Goal: Task Accomplishment & Management: Manage account settings

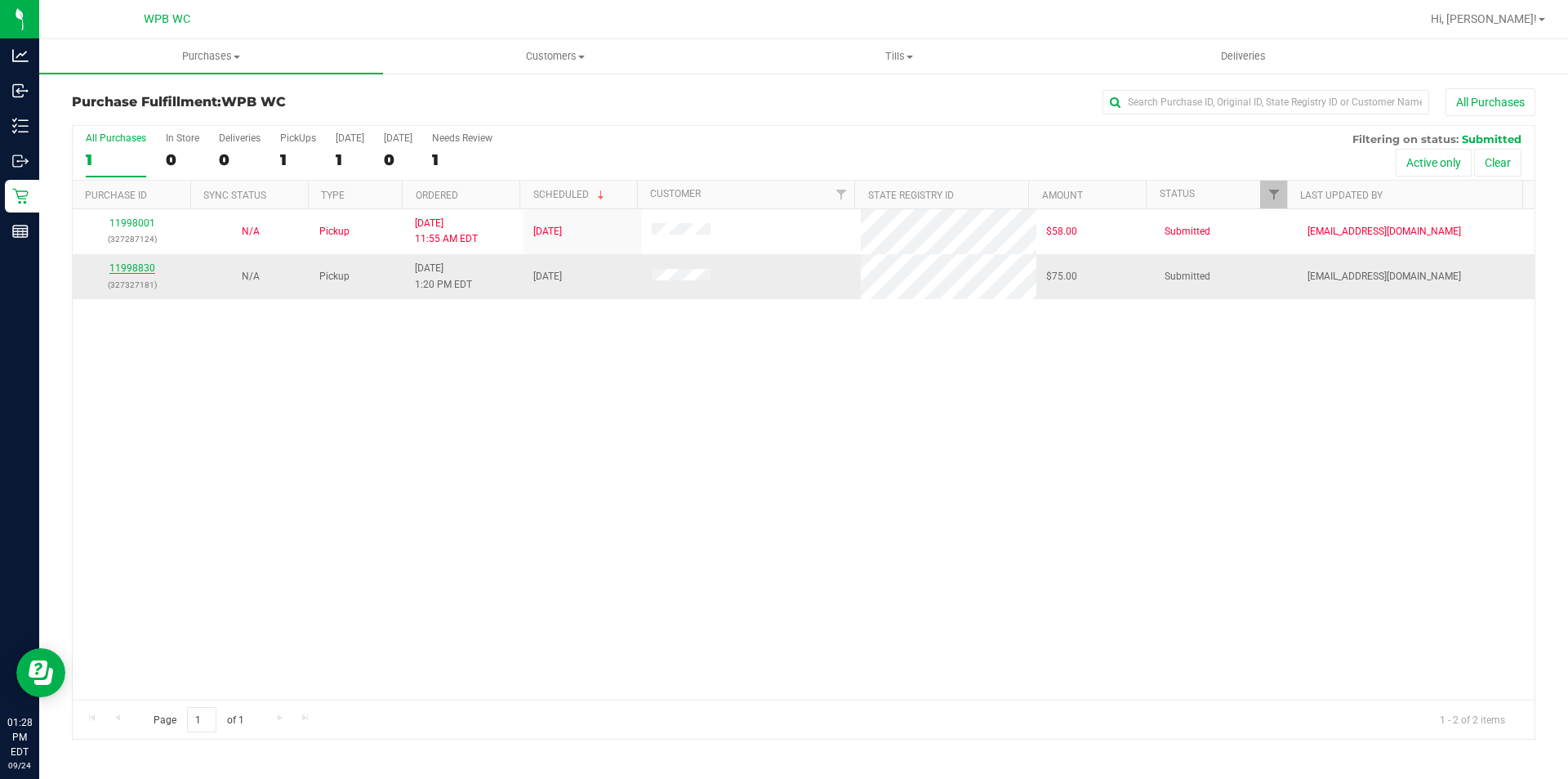
click at [145, 269] on link "11998830" at bounding box center [132, 268] width 45 height 11
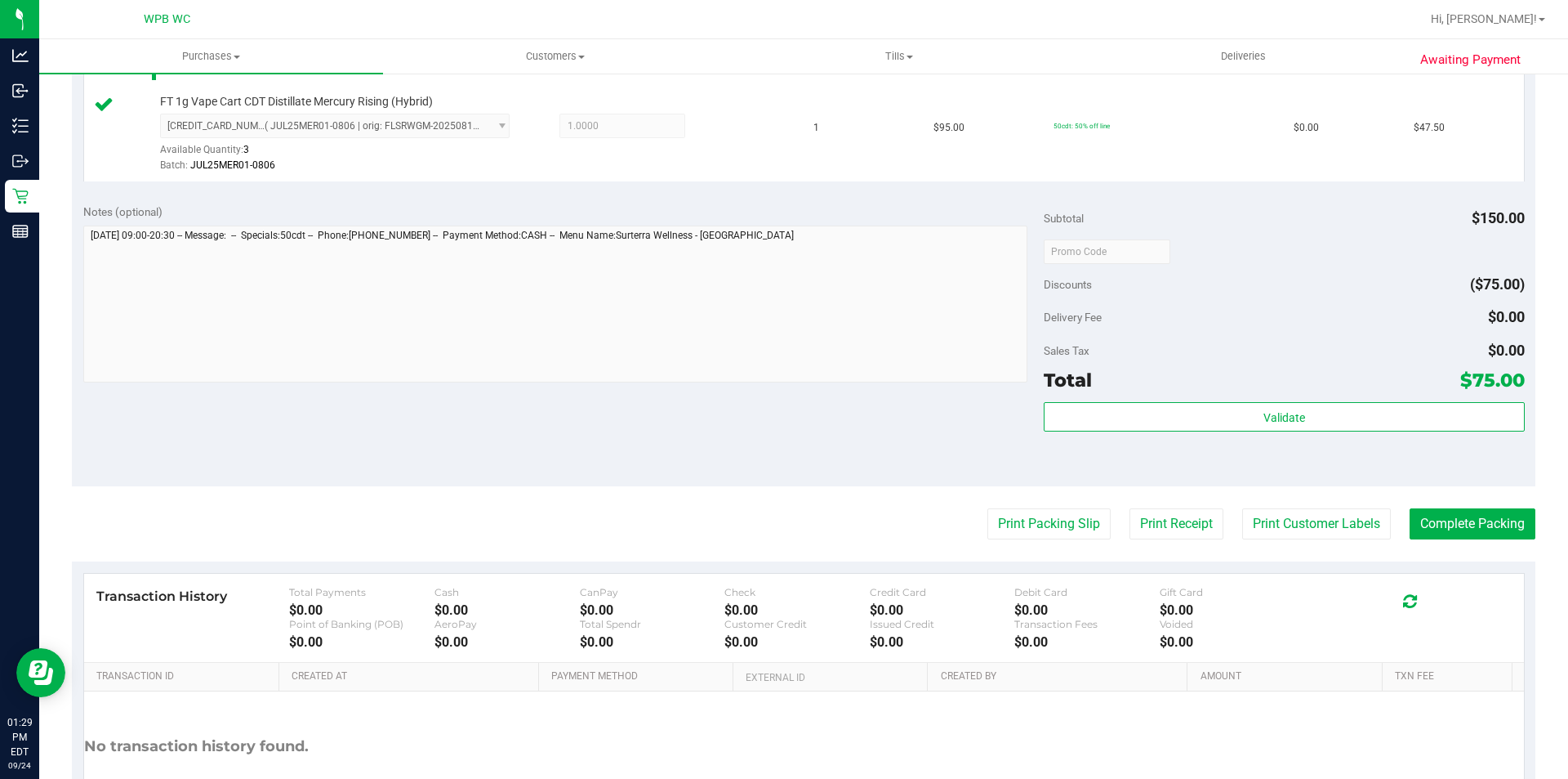
scroll to position [652, 0]
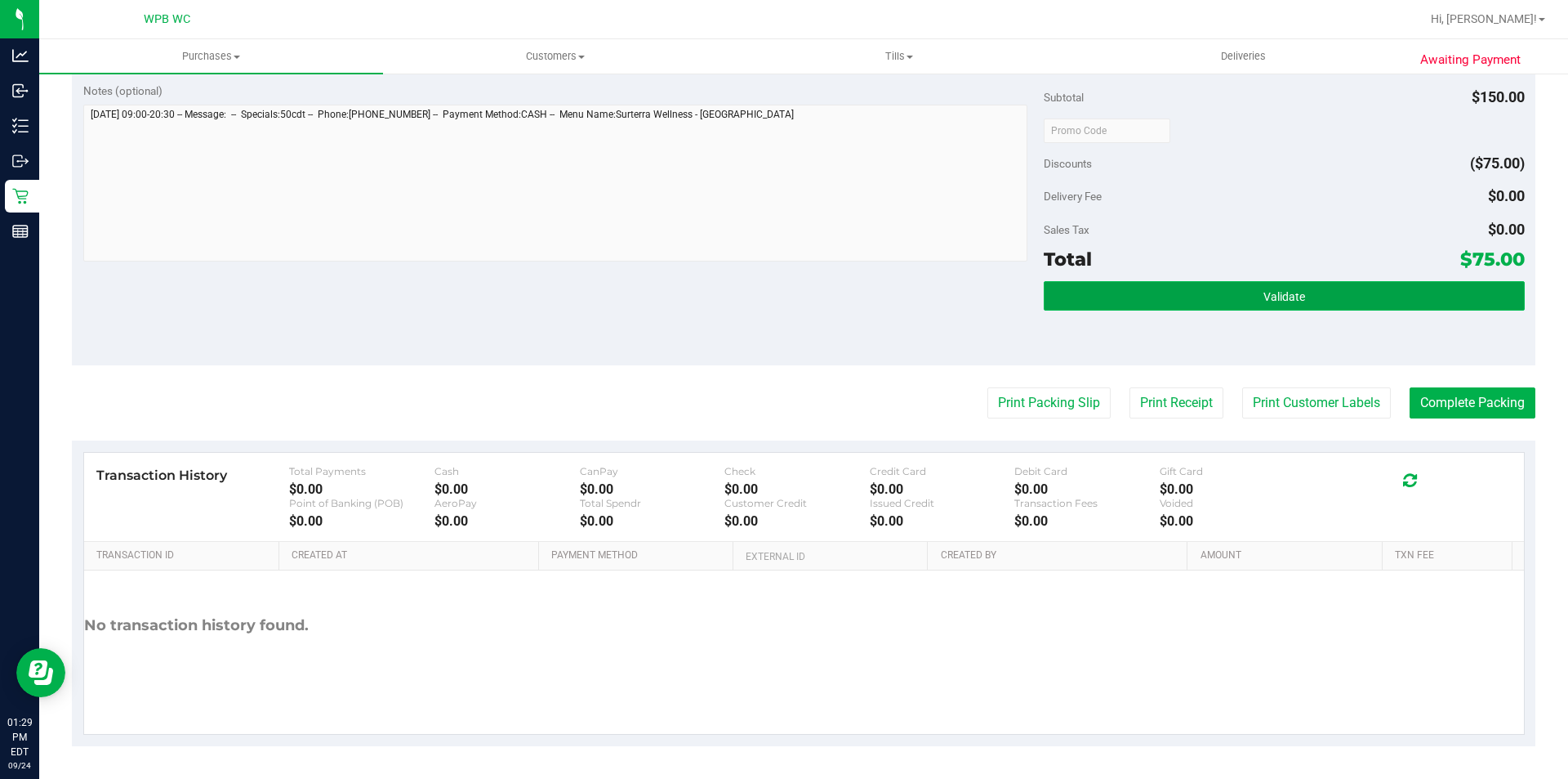
click at [1176, 305] on button "Validate" at bounding box center [1284, 295] width 481 height 30
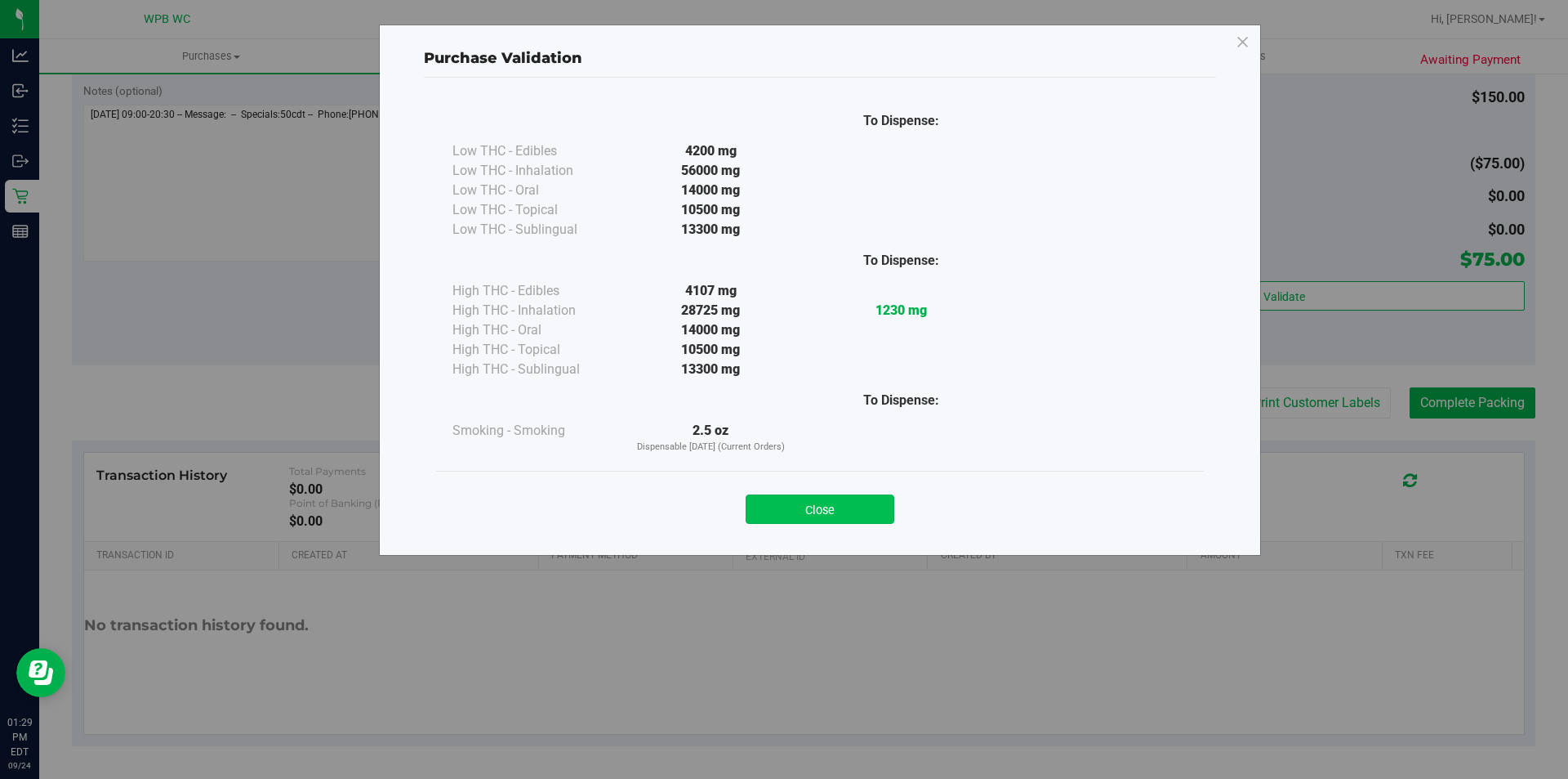
click at [870, 513] on button "Close" at bounding box center [820, 509] width 149 height 30
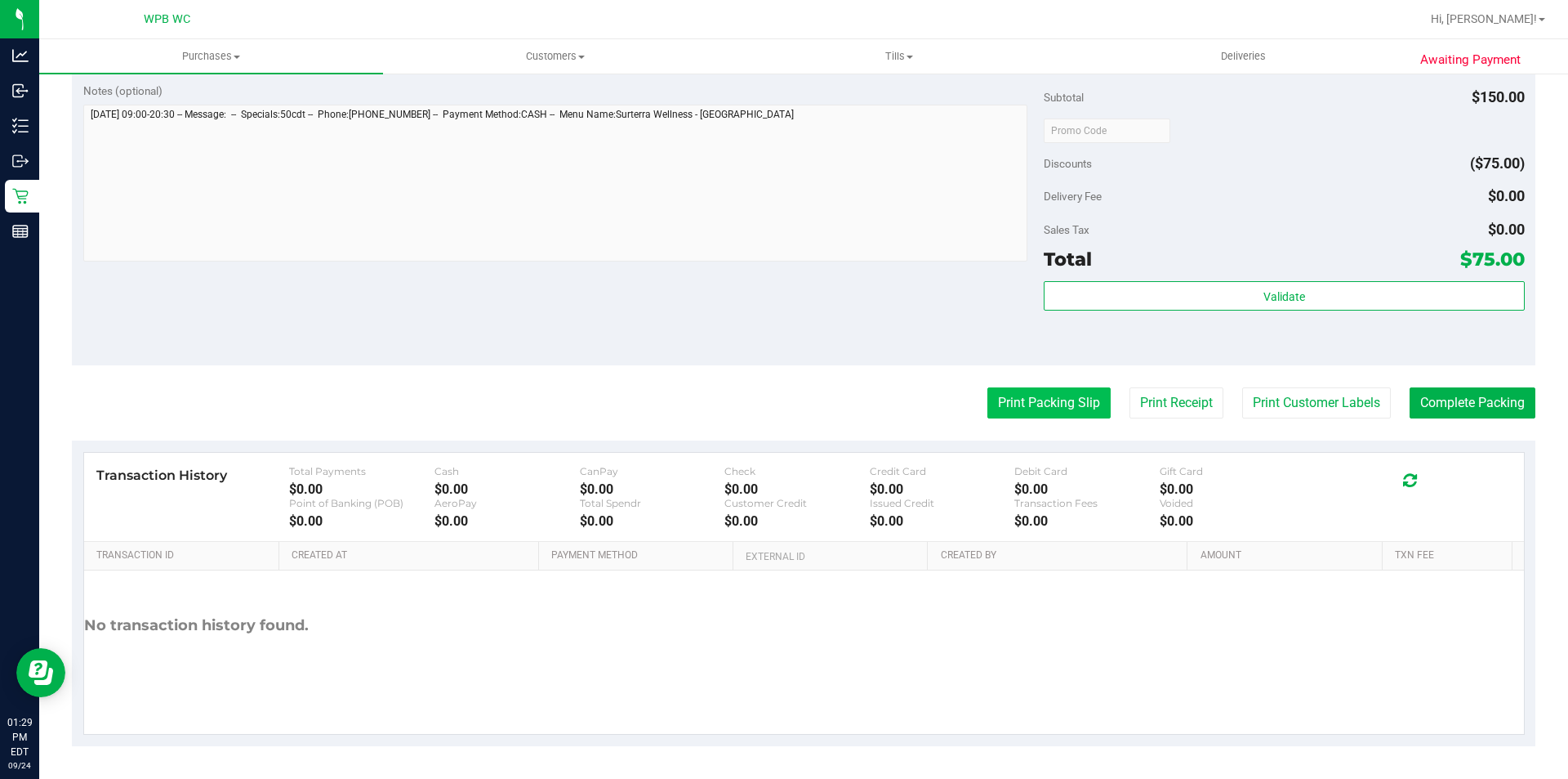
click at [992, 408] on button "Print Packing Slip" at bounding box center [1048, 403] width 123 height 31
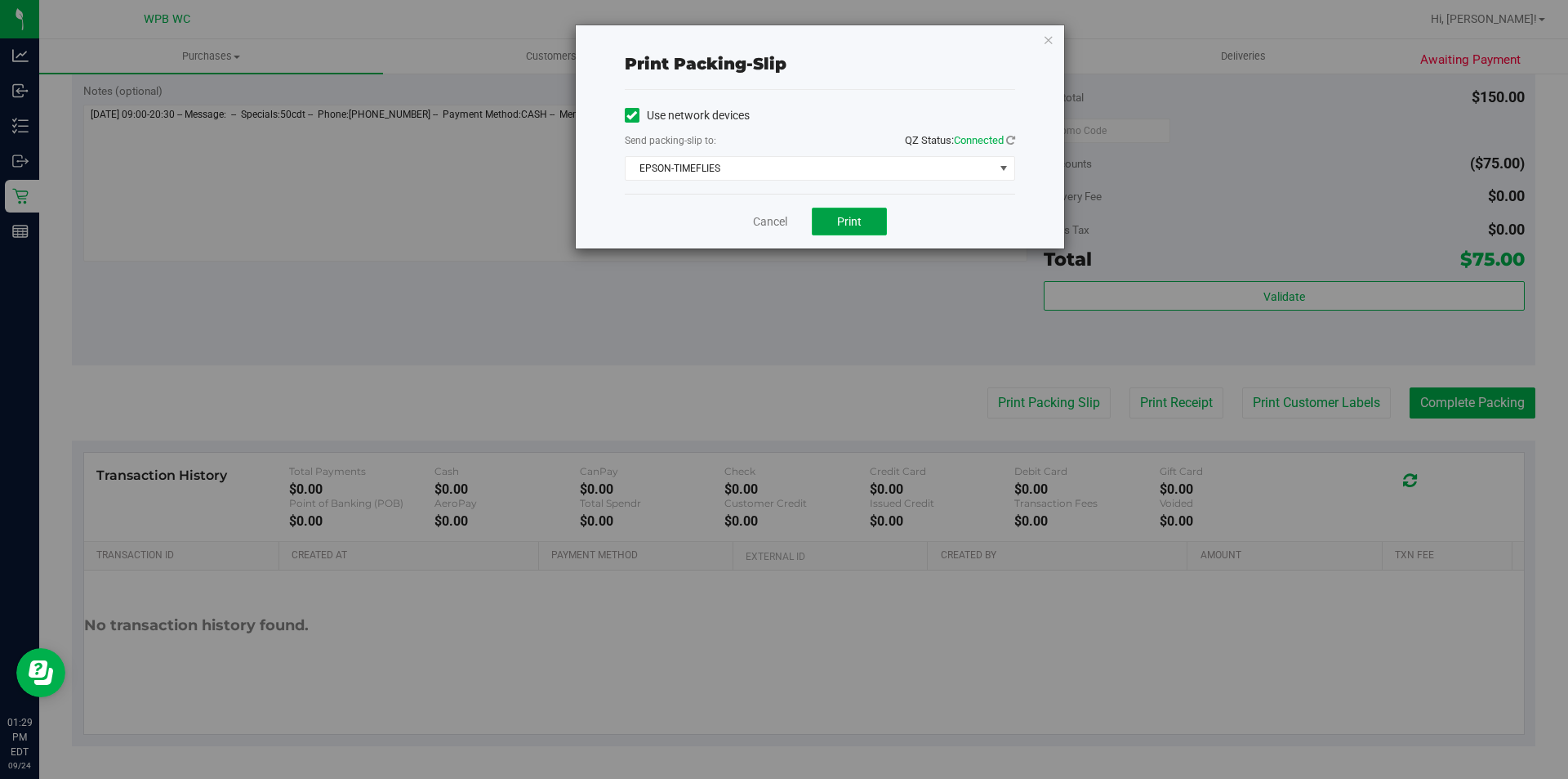
click at [835, 220] on button "Print" at bounding box center [849, 221] width 75 height 28
click at [759, 224] on link "Cancel" at bounding box center [770, 221] width 34 height 18
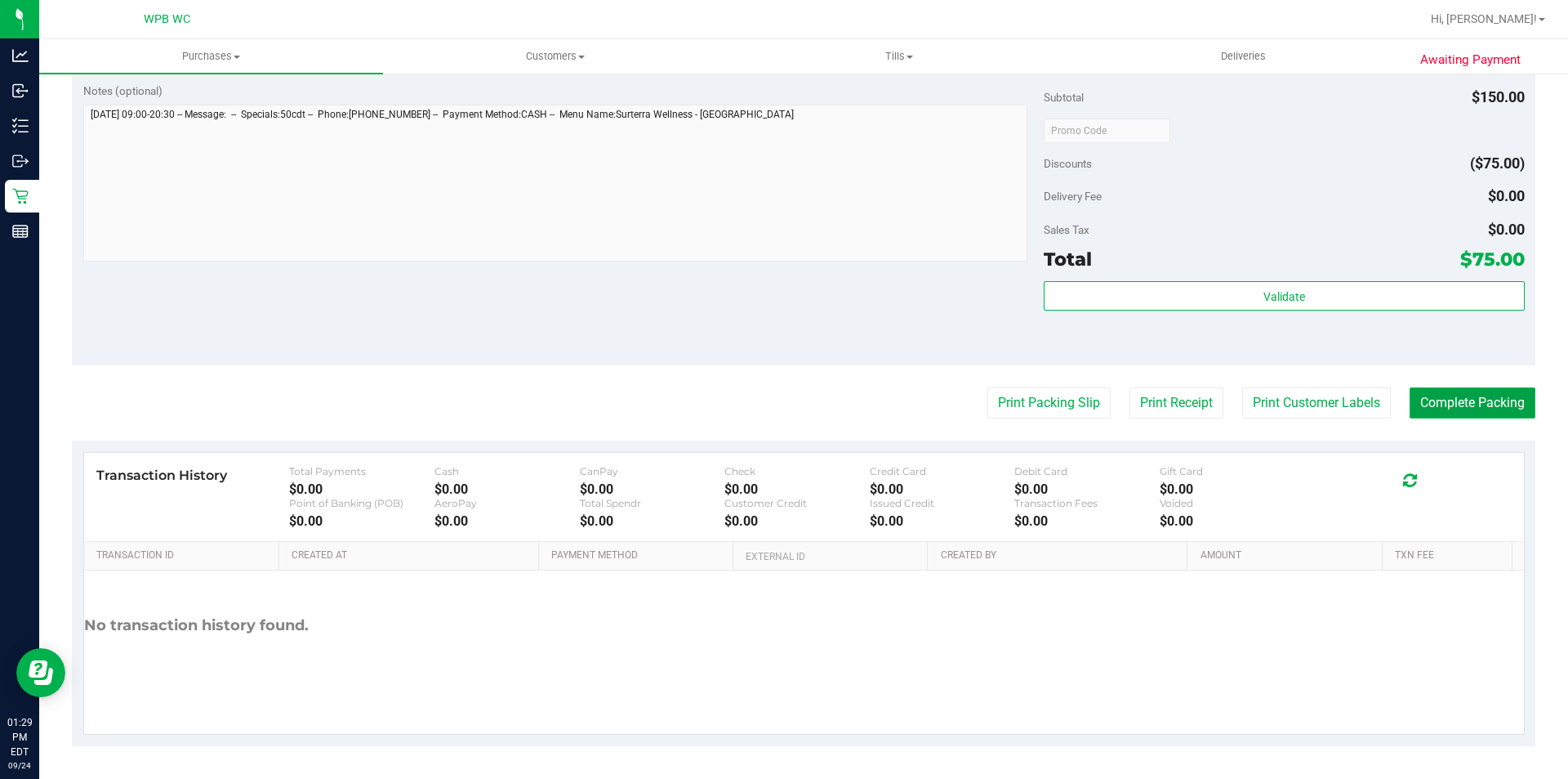
click at [1436, 390] on button "Complete Packing" at bounding box center [1473, 403] width 126 height 31
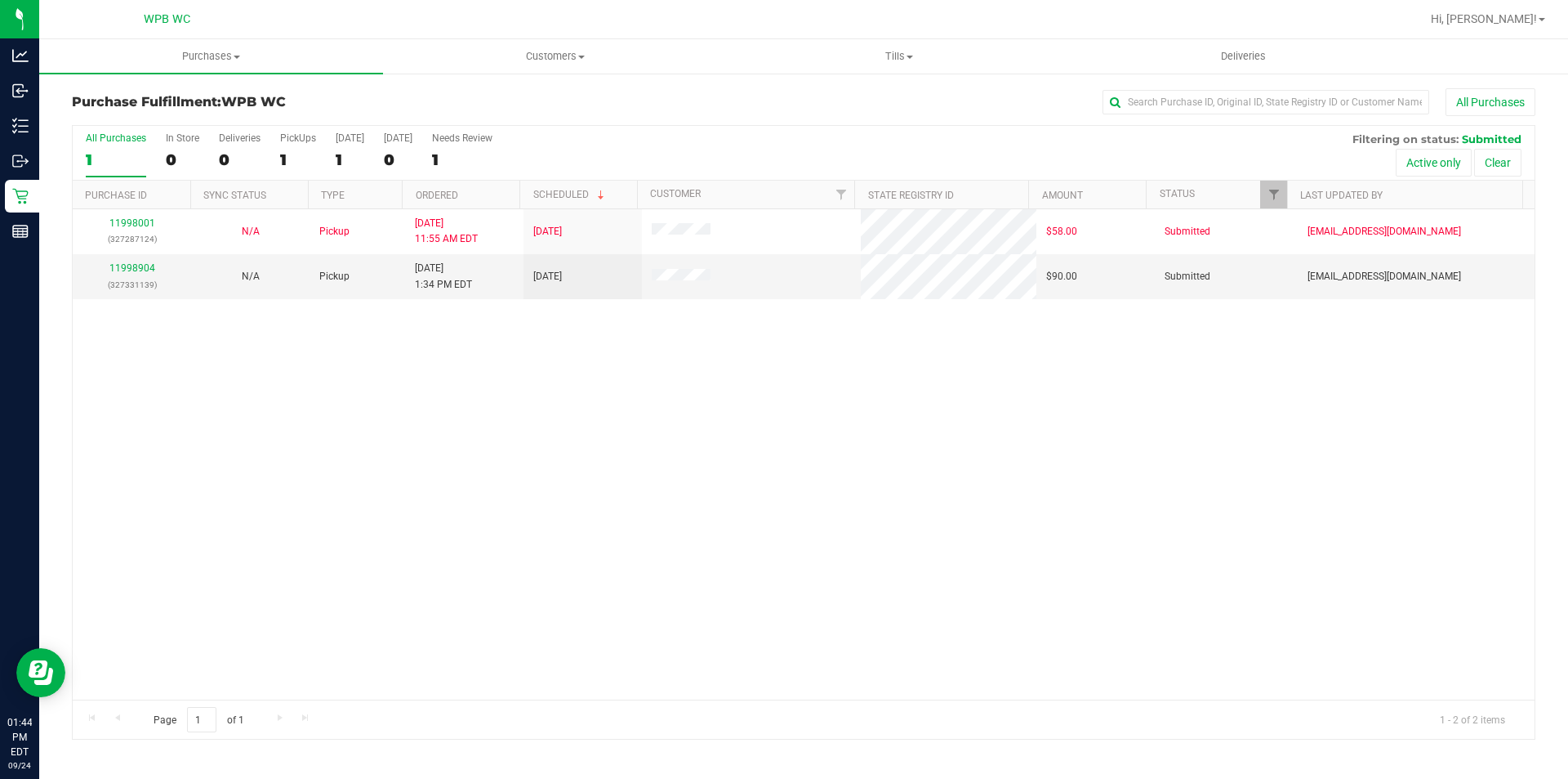
click at [570, 414] on div "11998001 (327287124) N/A Pickup [DATE] 11:55 AM EDT 9/24/2025 $58.00 Submitted …" at bounding box center [803, 454] width 1462 height 490
click at [590, 405] on div "11998001 (327287124) N/A Pickup [DATE] 11:55 AM EDT 9/24/2025 $58.00 Submitted …" at bounding box center [803, 454] width 1462 height 490
click at [135, 261] on div "11999015 (327323343)" at bounding box center [132, 276] width 99 height 31
click at [137, 261] on div "11999015 (327323343)" at bounding box center [132, 276] width 99 height 31
click at [139, 269] on link "11999015" at bounding box center [132, 268] width 45 height 11
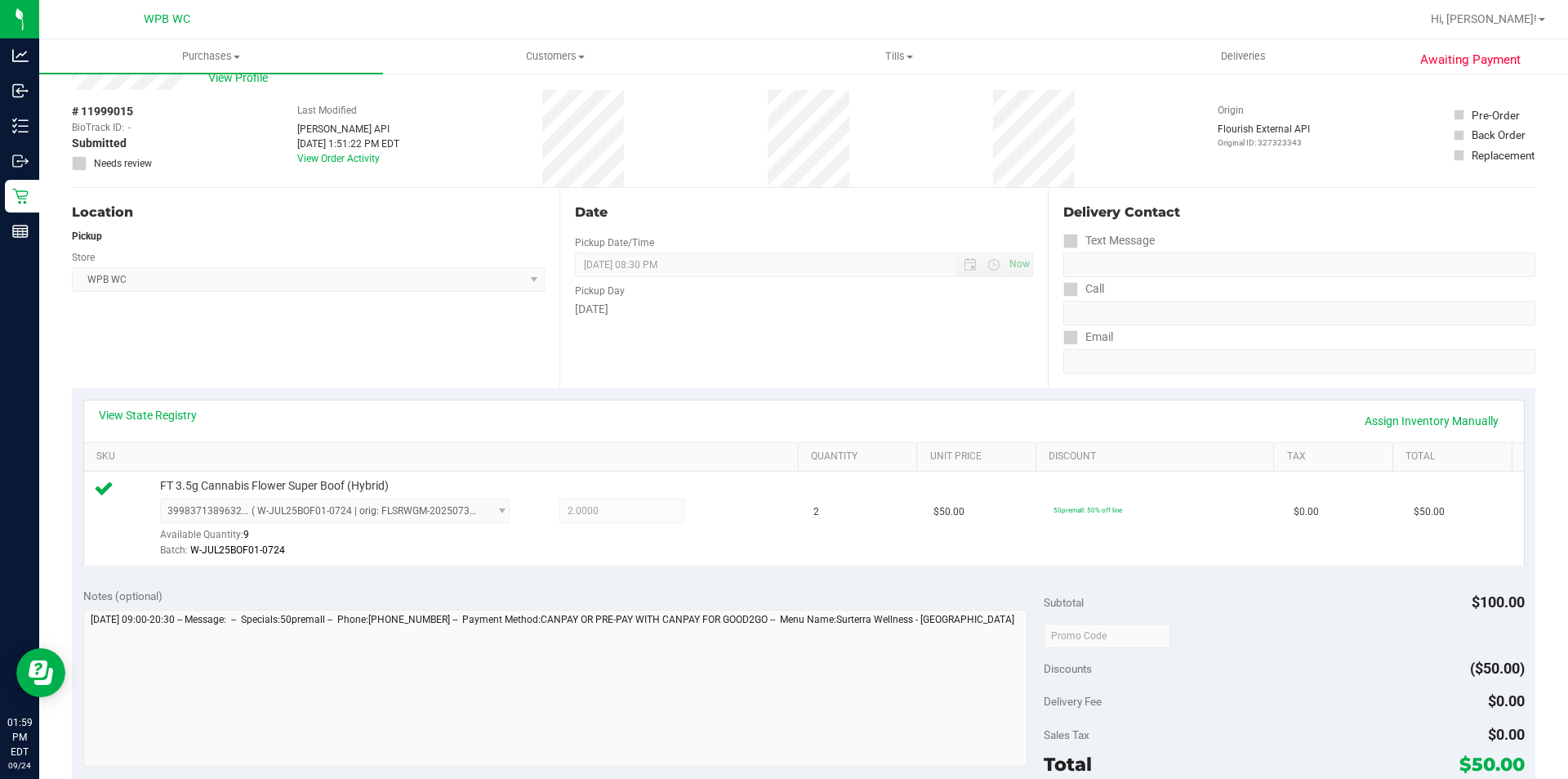
scroll to position [490, 0]
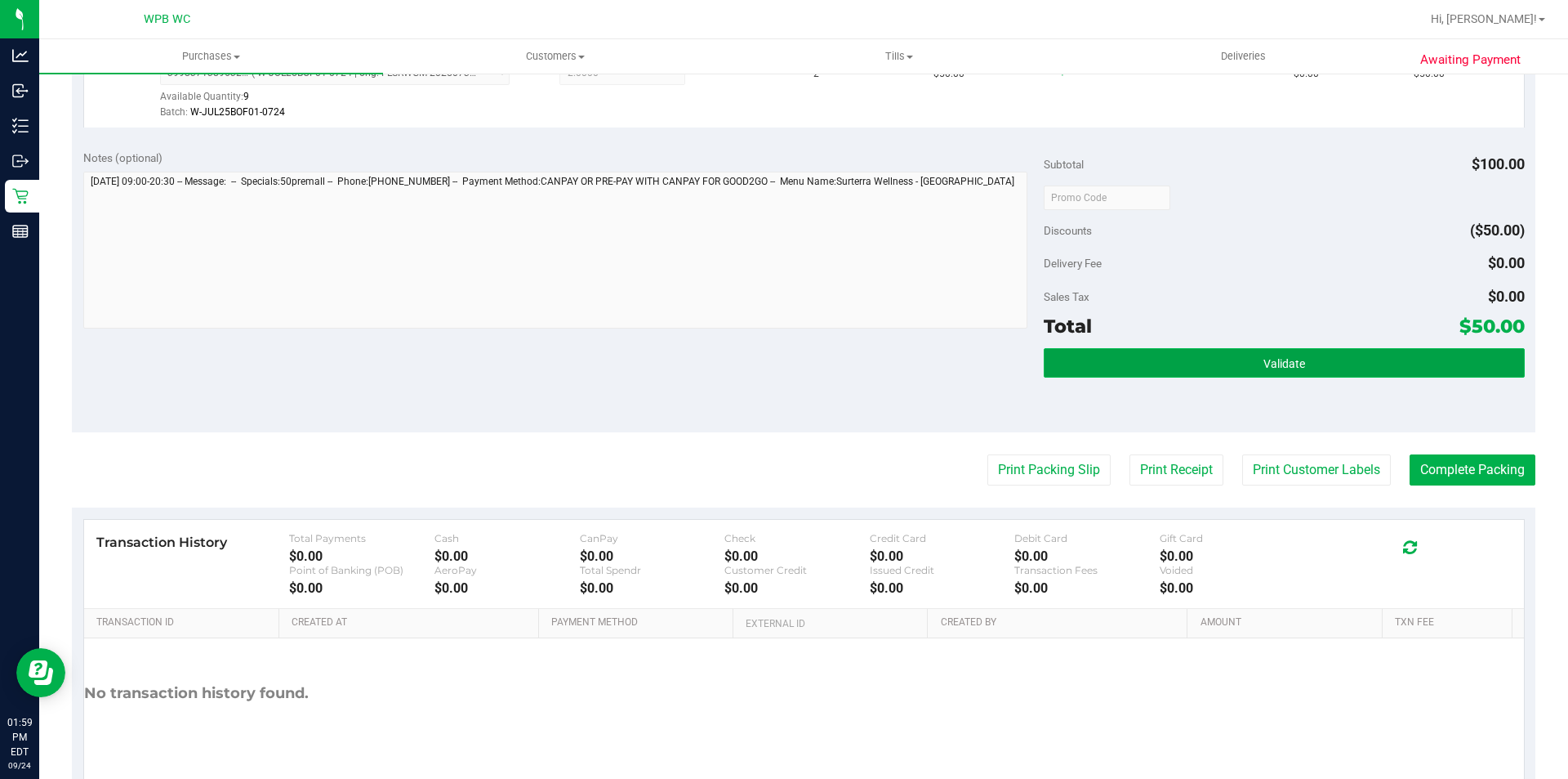
click at [1286, 362] on span "Validate" at bounding box center [1284, 363] width 42 height 13
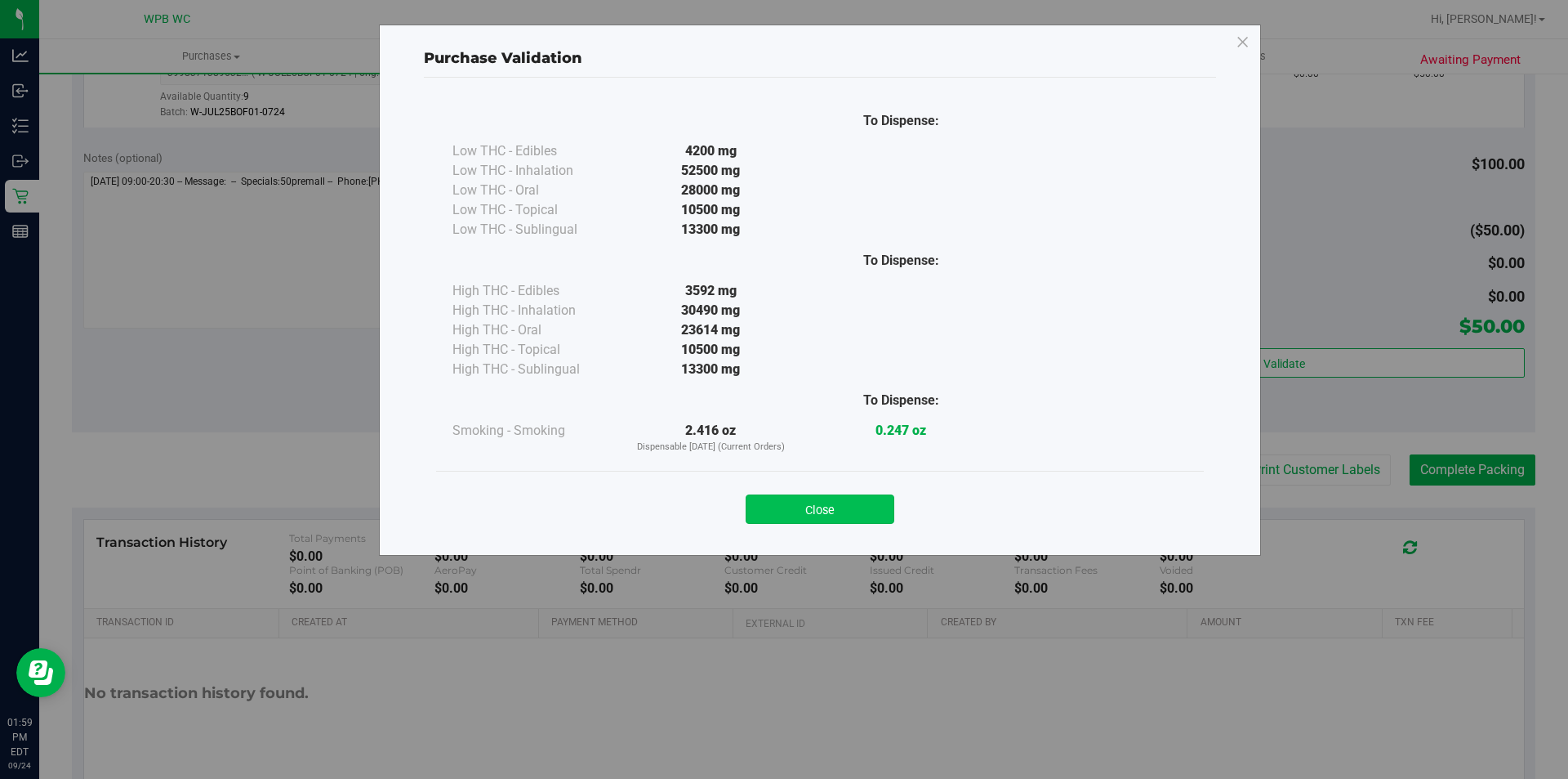
click at [843, 513] on button "Close" at bounding box center [820, 509] width 149 height 30
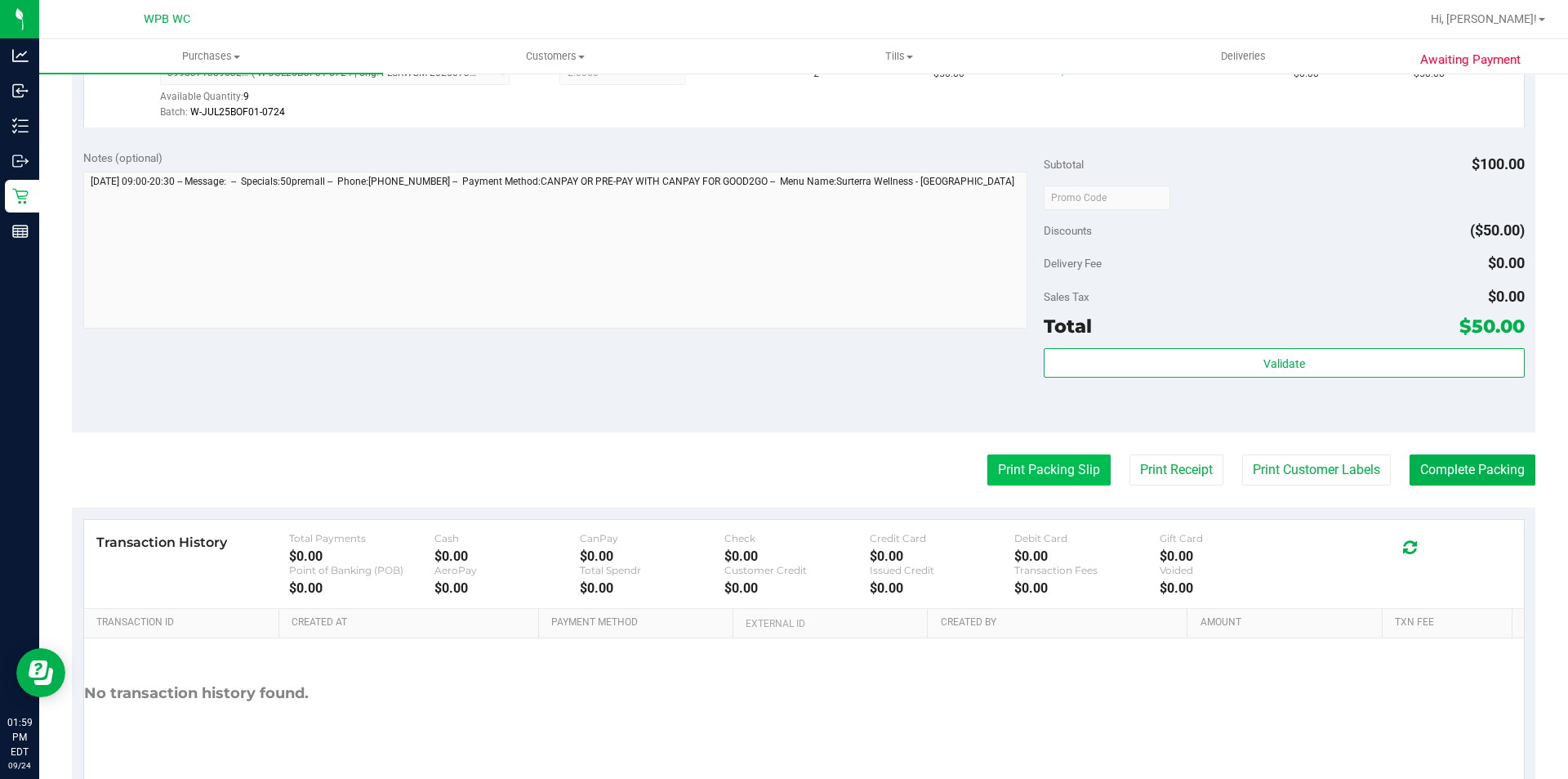
click at [1035, 468] on button "Print Packing Slip" at bounding box center [1048, 470] width 123 height 31
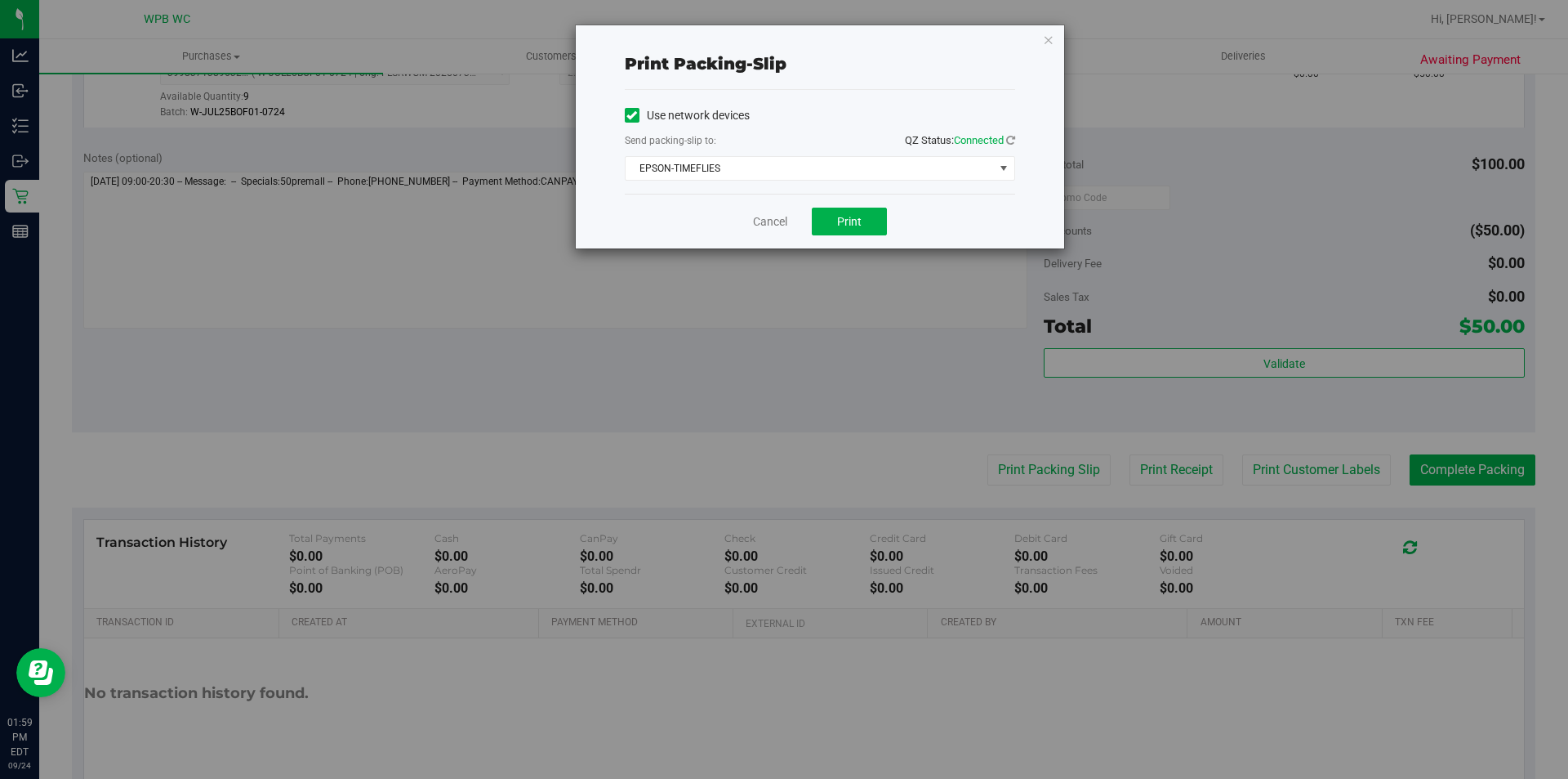
click at [854, 241] on div "Cancel Print" at bounding box center [821, 220] width 391 height 55
click at [849, 217] on span "Print" at bounding box center [849, 221] width 24 height 13
click at [759, 225] on link "Cancel" at bounding box center [770, 221] width 34 height 18
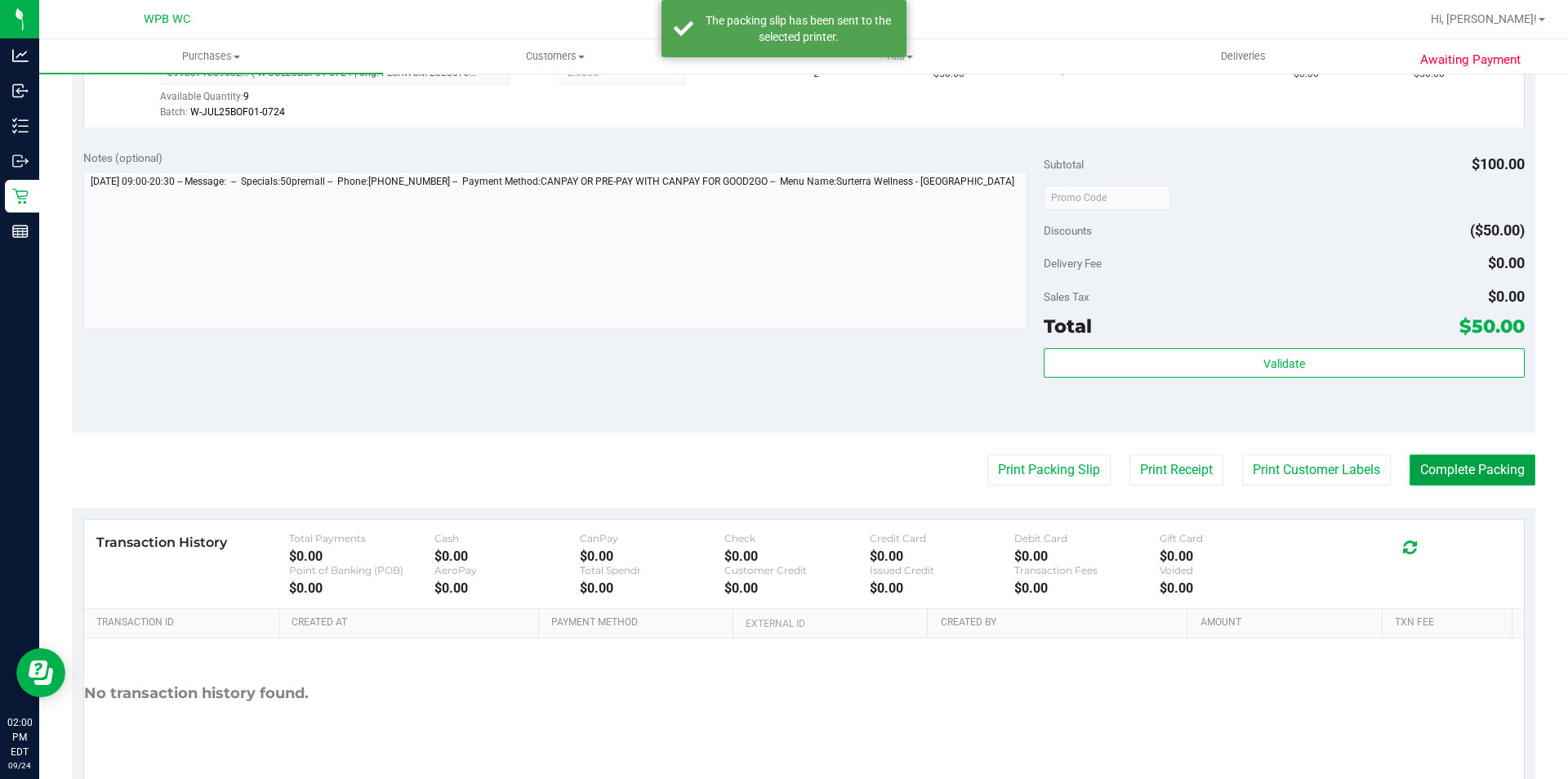
drag, startPoint x: 1475, startPoint y: 471, endPoint x: 1473, endPoint y: 459, distance: 12.2
click at [1474, 471] on button "Complete Packing" at bounding box center [1473, 470] width 126 height 31
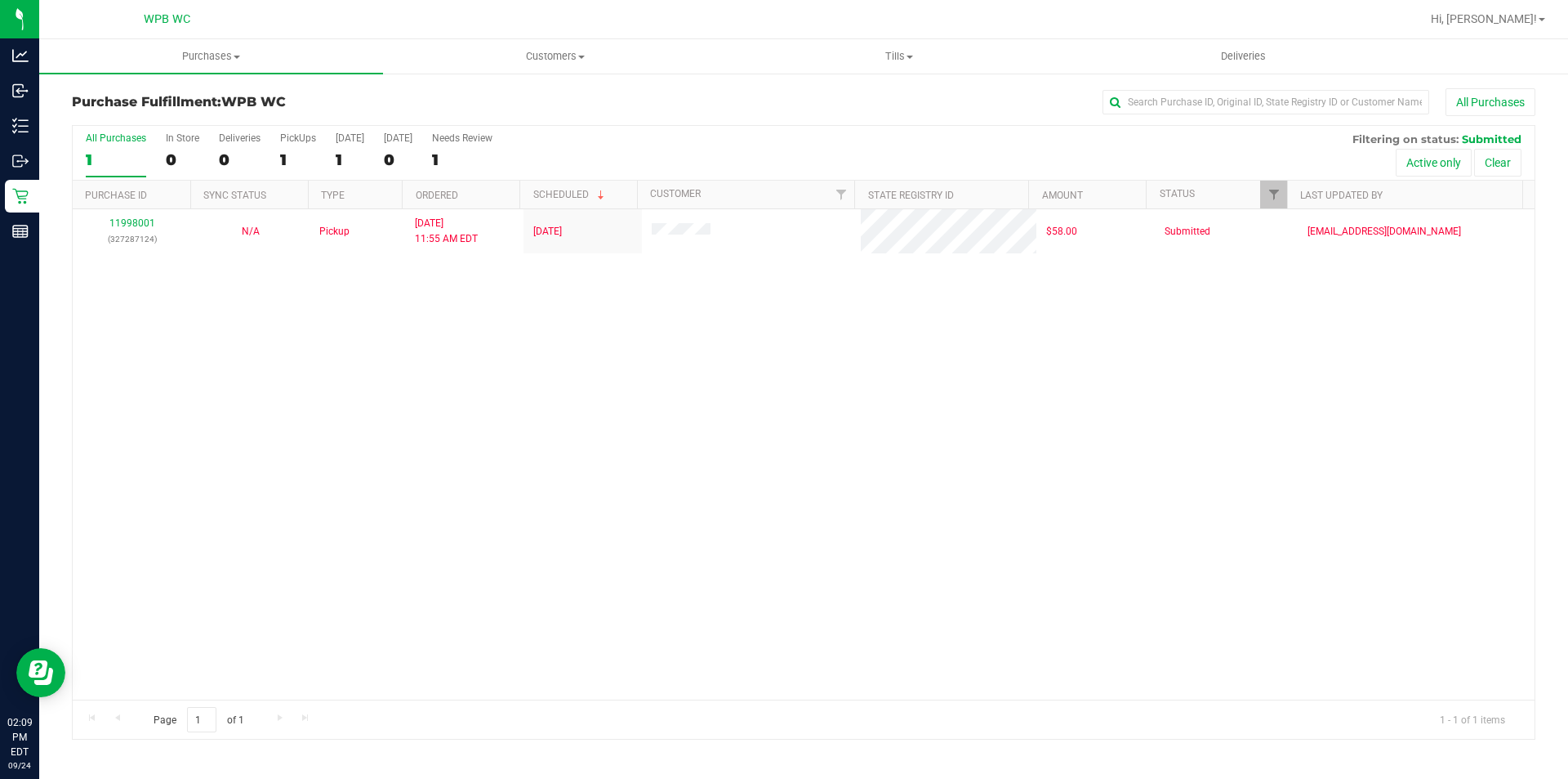
click at [570, 346] on div "11998001 (327287124) N/A Pickup [DATE] 11:55 AM EDT 9/24/2025 $58.00 Submitted …" at bounding box center [803, 454] width 1462 height 490
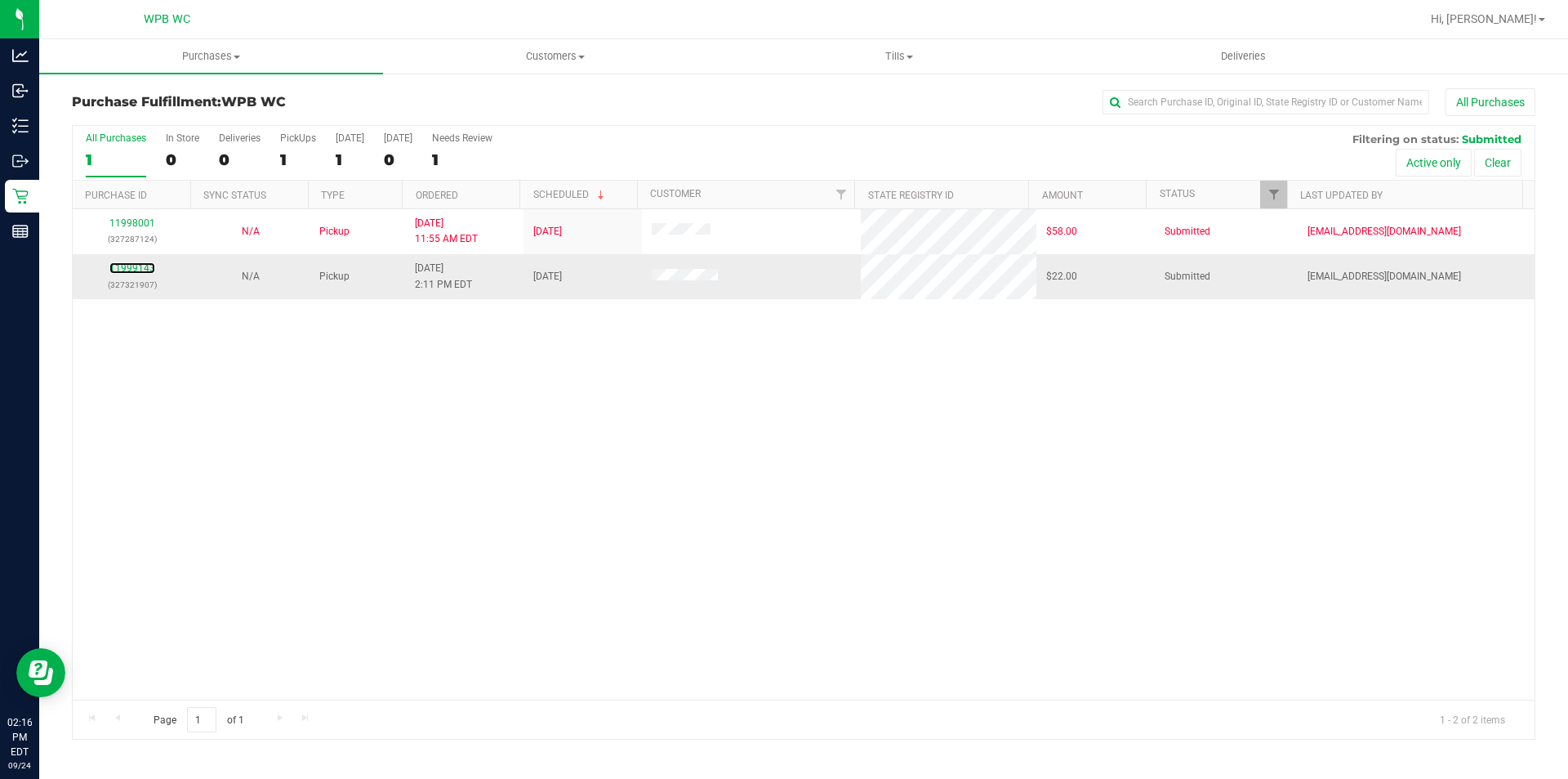
click at [135, 261] on div "11999143 (327321907)" at bounding box center [132, 276] width 99 height 31
click at [135, 266] on link "11999143" at bounding box center [132, 268] width 45 height 11
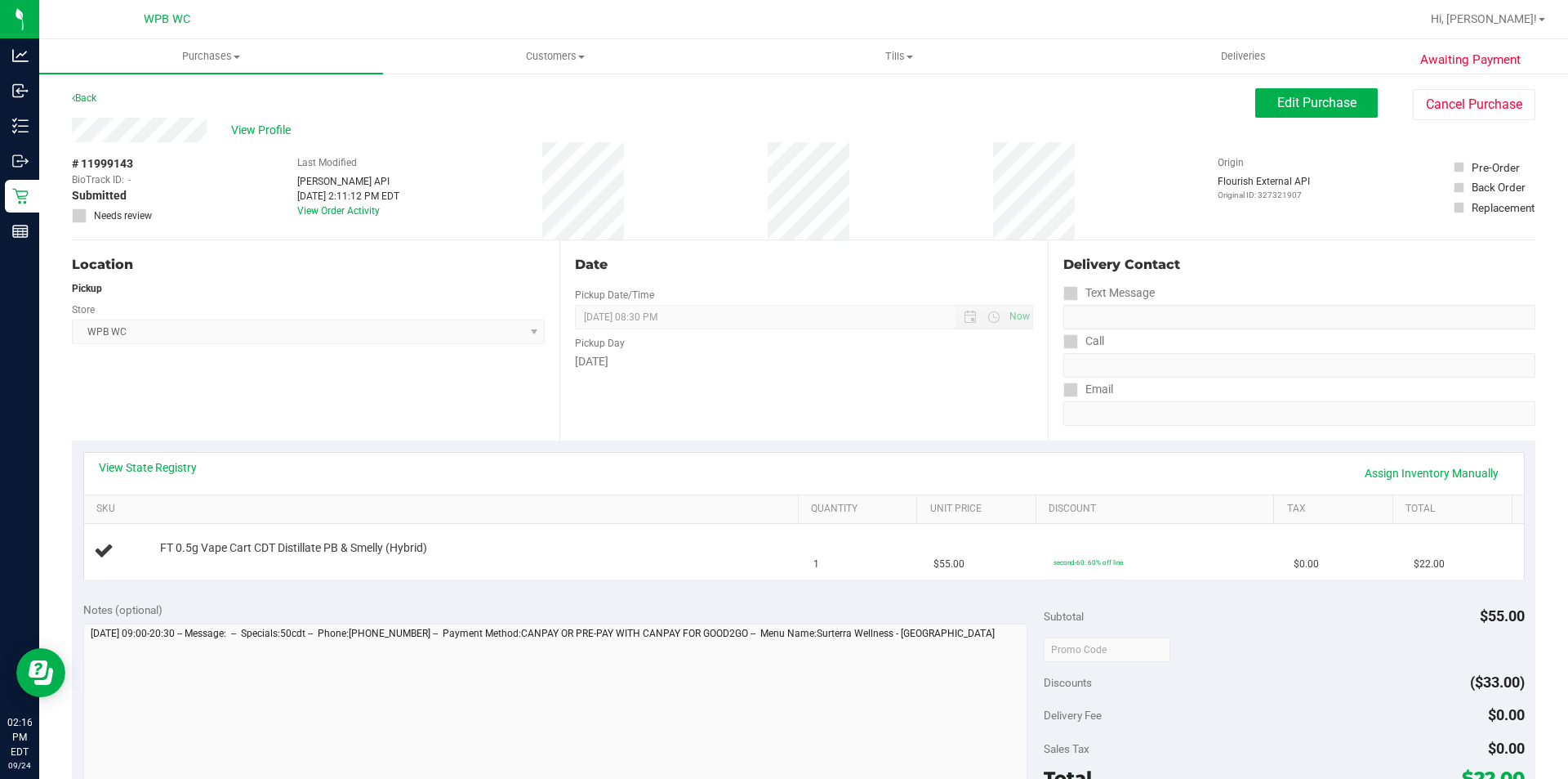
click at [575, 579] on div "View State Registry Assign Inventory Manually SKU Quantity Unit Price Discount …" at bounding box center [804, 514] width 1464 height 149
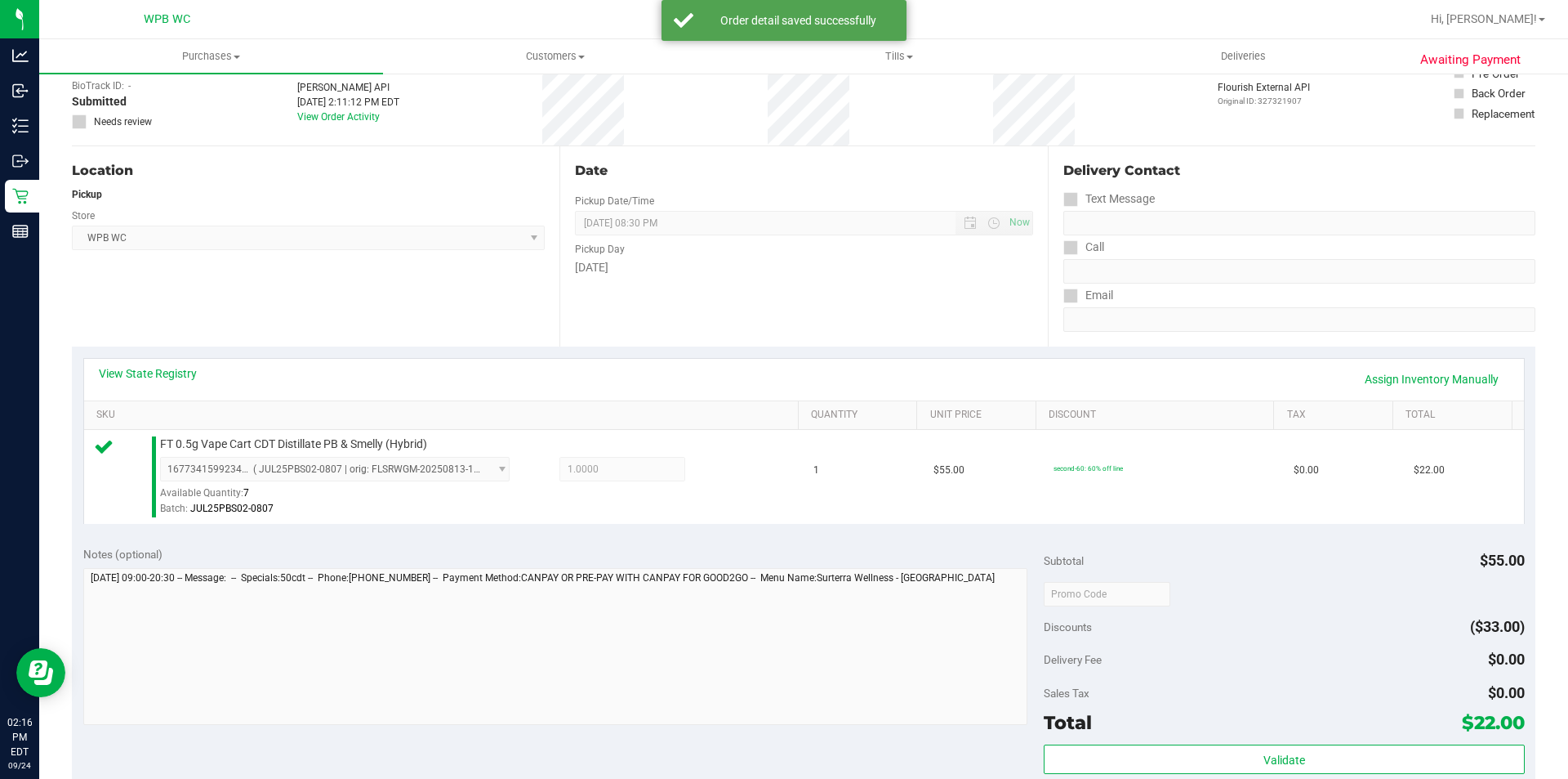
scroll to position [408, 0]
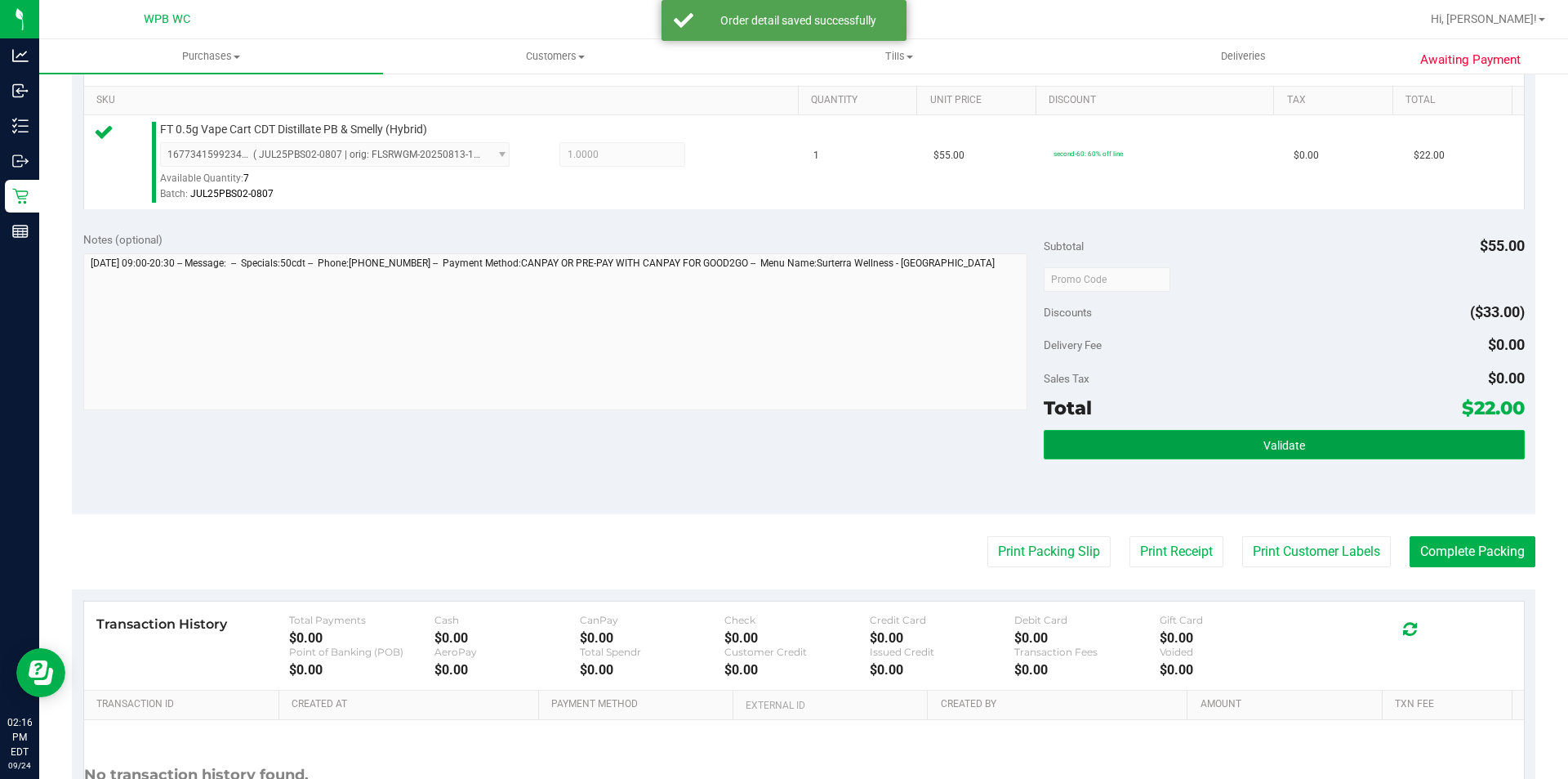
click at [1215, 447] on button "Validate" at bounding box center [1284, 445] width 481 height 30
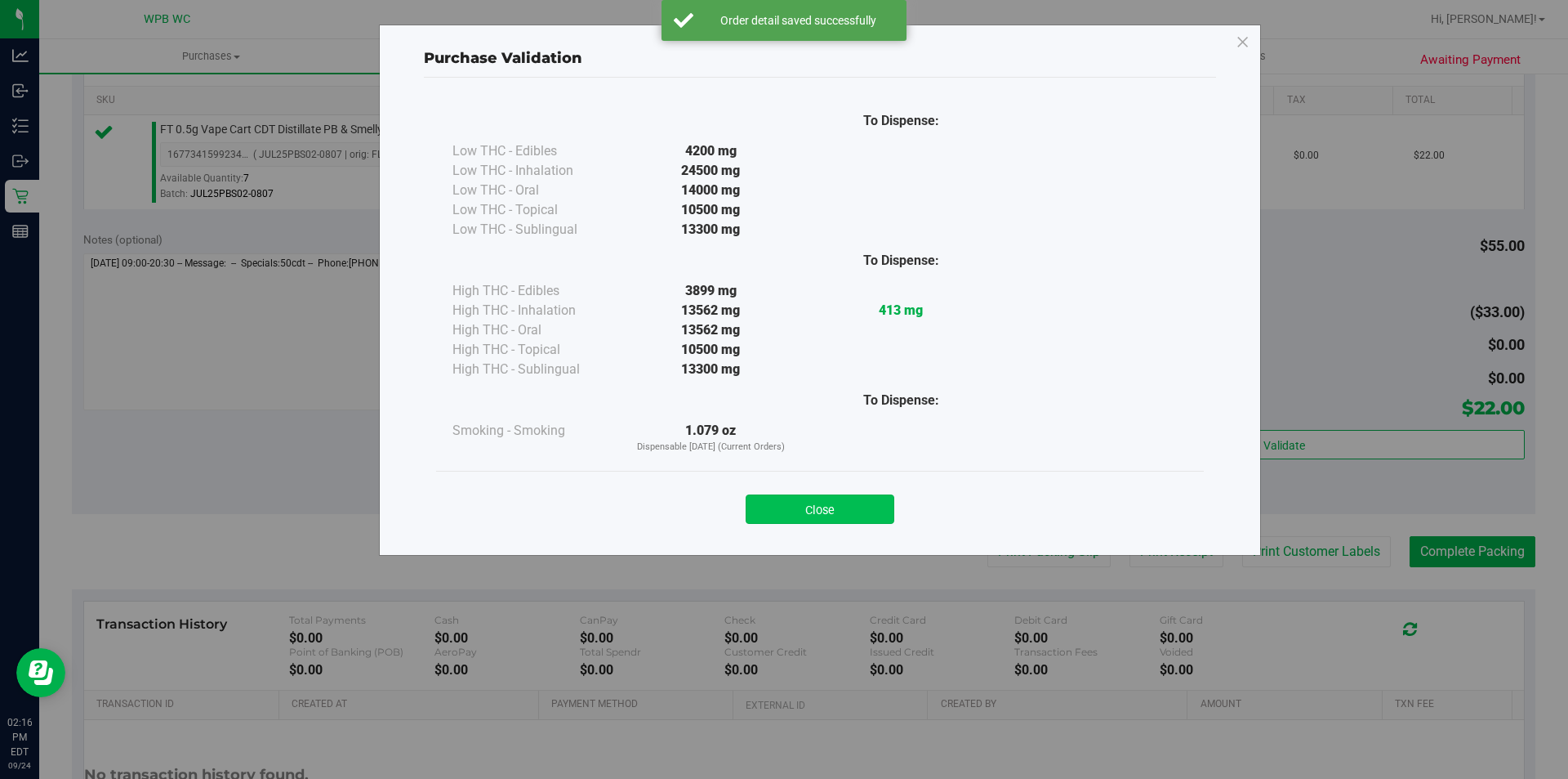
click at [847, 519] on button "Close" at bounding box center [820, 509] width 149 height 30
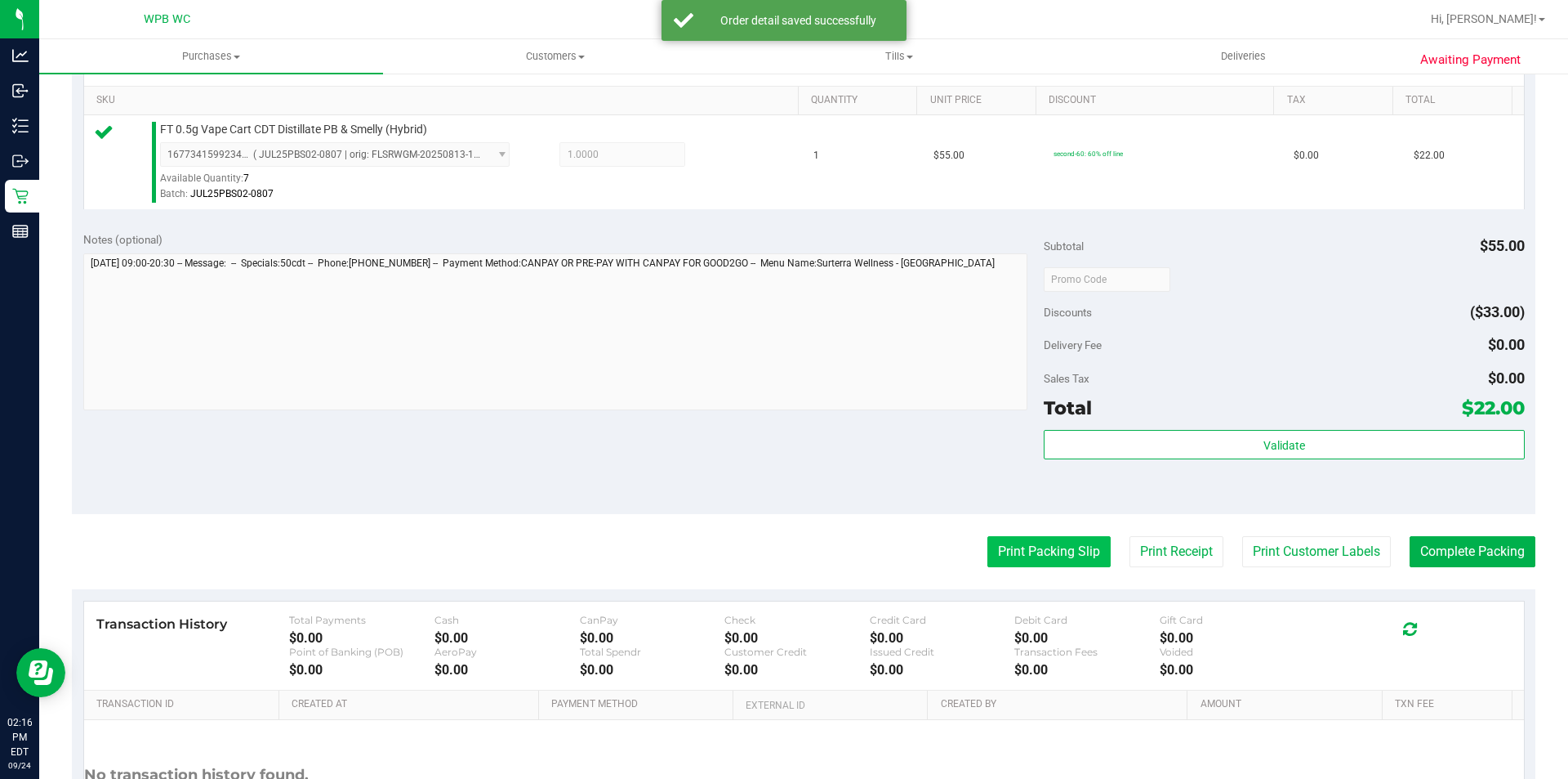
click at [998, 546] on button "Print Packing Slip" at bounding box center [1048, 552] width 123 height 31
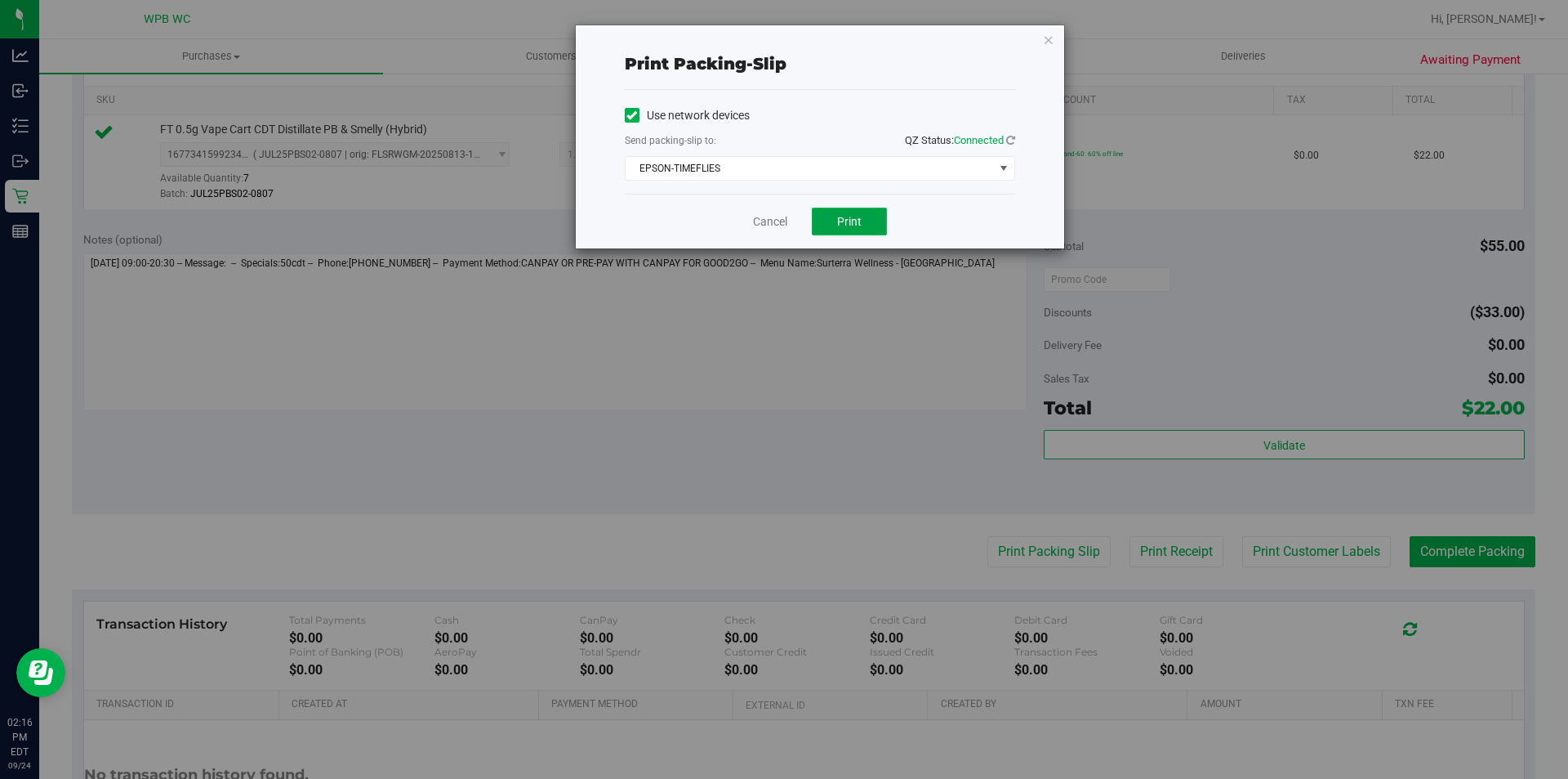
click at [837, 232] on button "Print" at bounding box center [849, 221] width 75 height 28
click at [767, 227] on link "Cancel" at bounding box center [770, 221] width 34 height 18
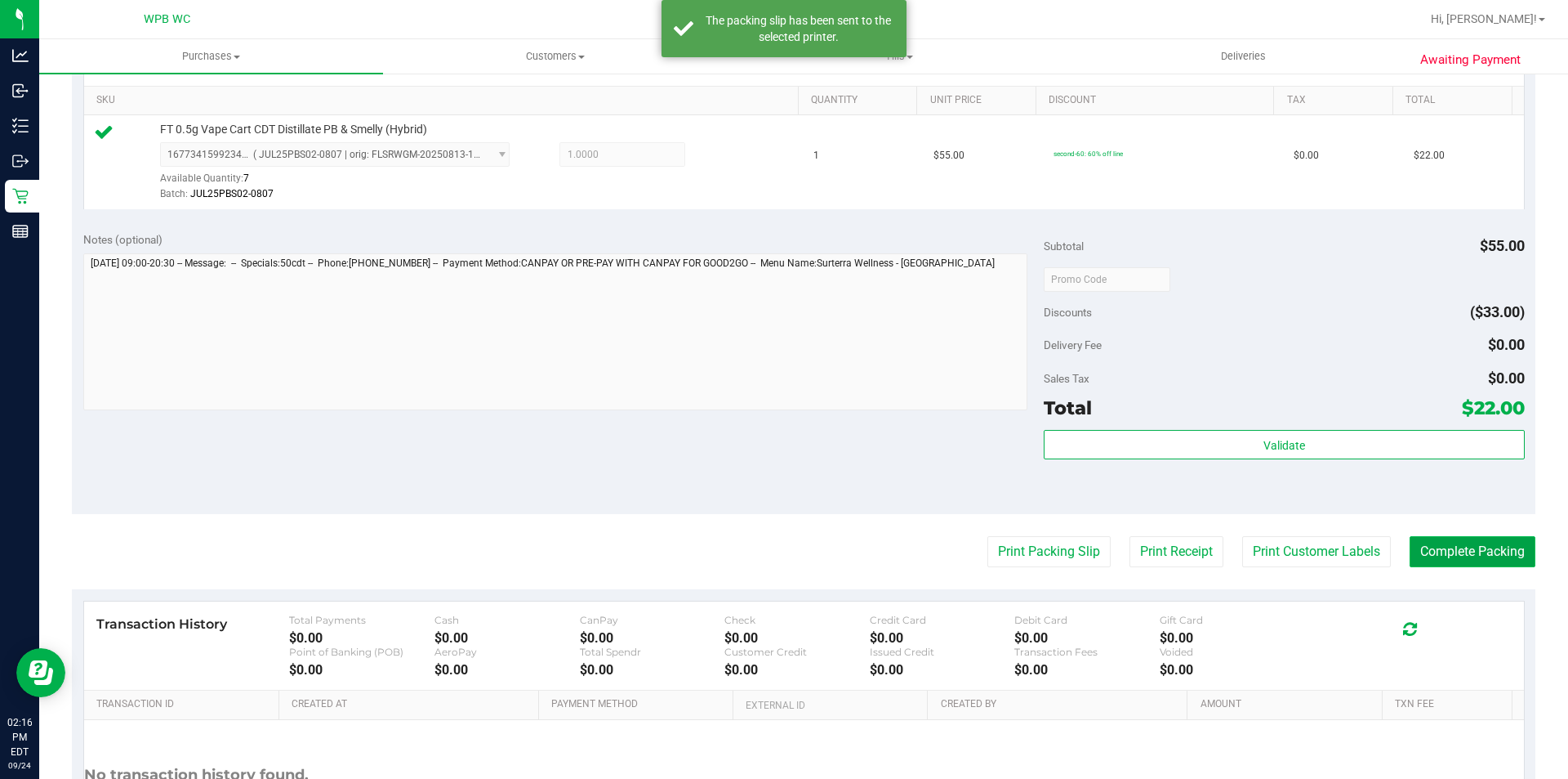
click at [1451, 553] on button "Complete Packing" at bounding box center [1473, 552] width 126 height 31
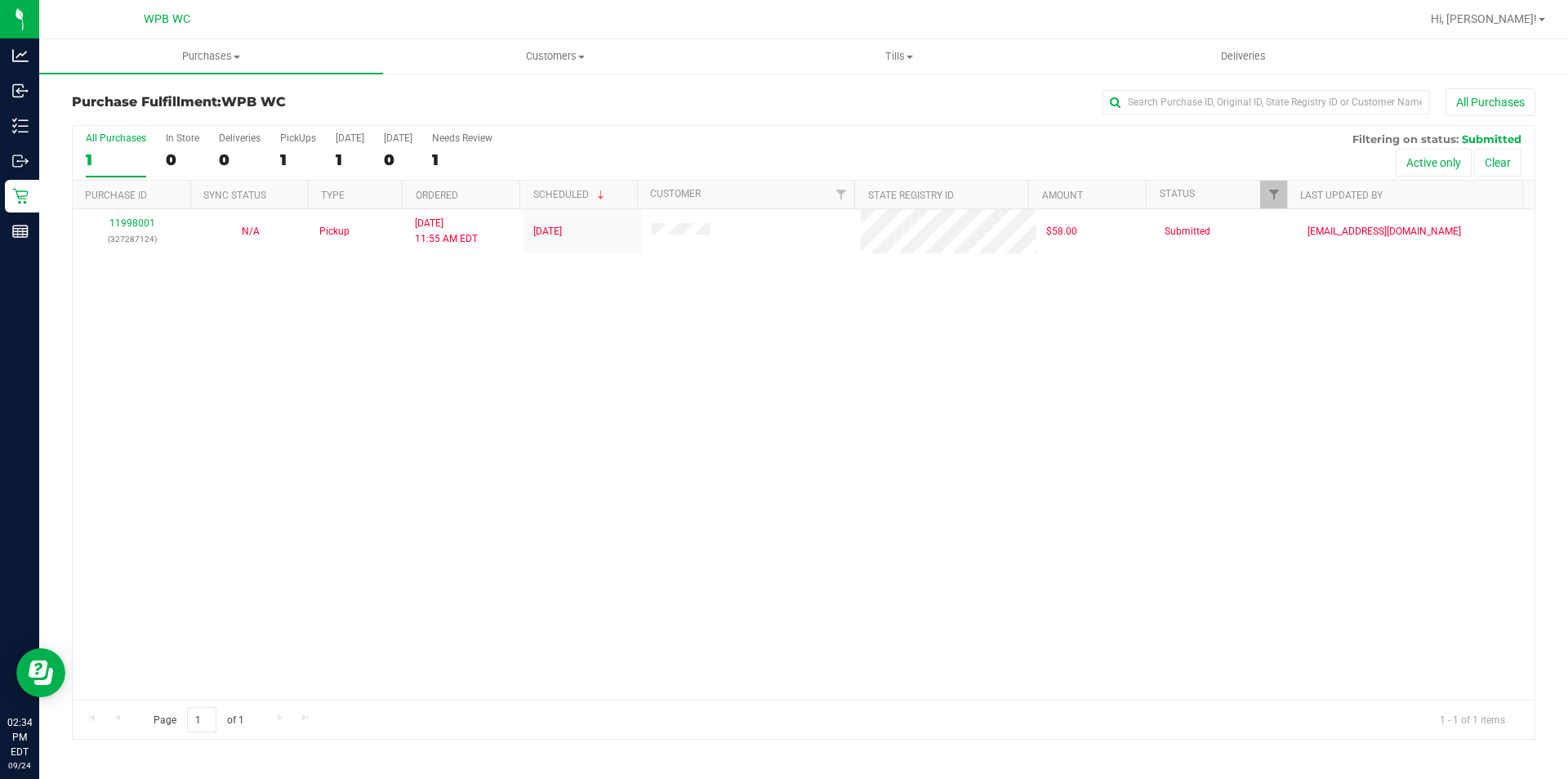
click at [832, 374] on div "11998001 (327287124) N/A Pickup [DATE] 11:55 AM EDT 9/24/2025 $58.00 Submitted …" at bounding box center [803, 454] width 1462 height 490
